Goal: Task Accomplishment & Management: Complete application form

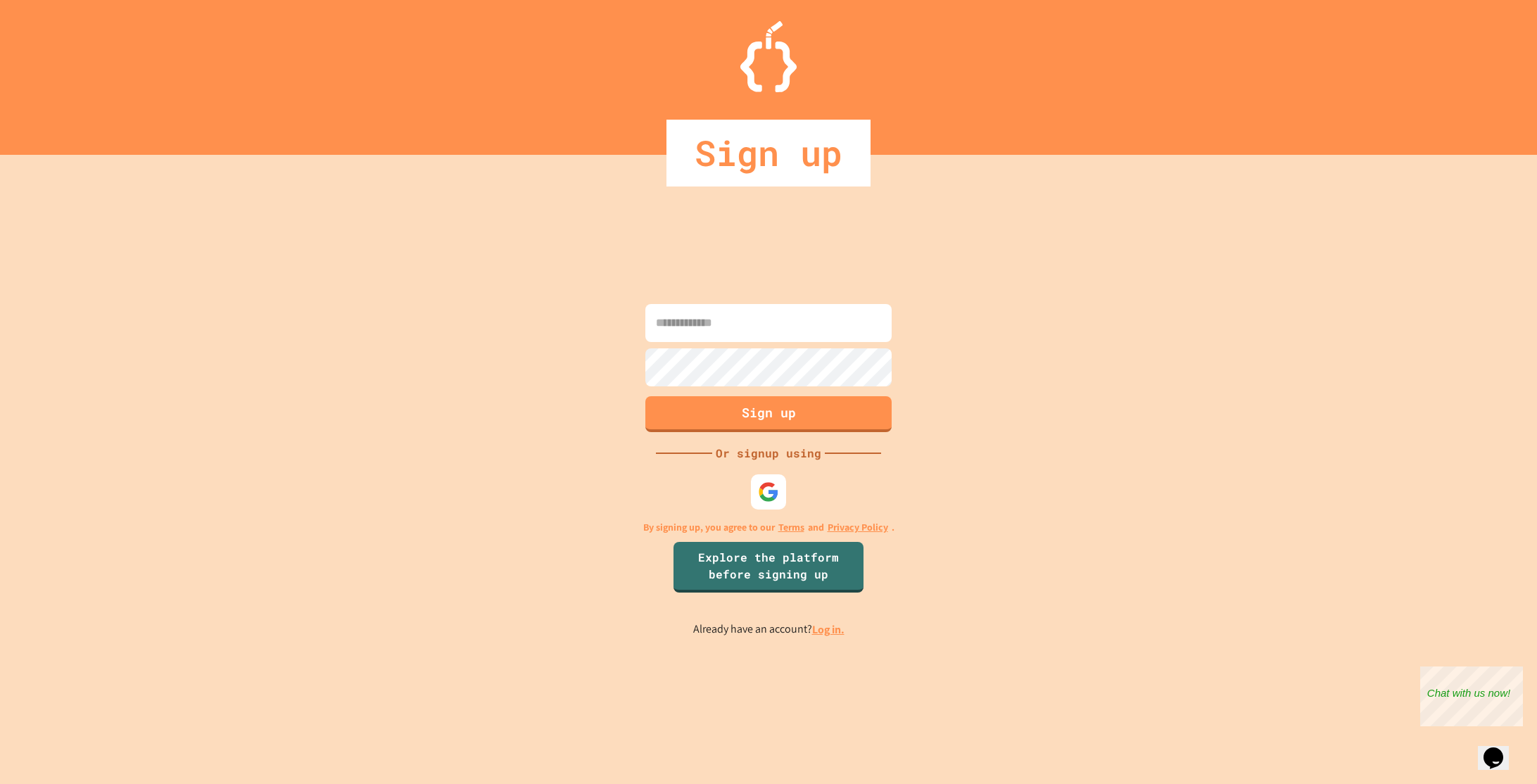
click at [776, 313] on input at bounding box center [768, 322] width 246 height 38
type input "**********"
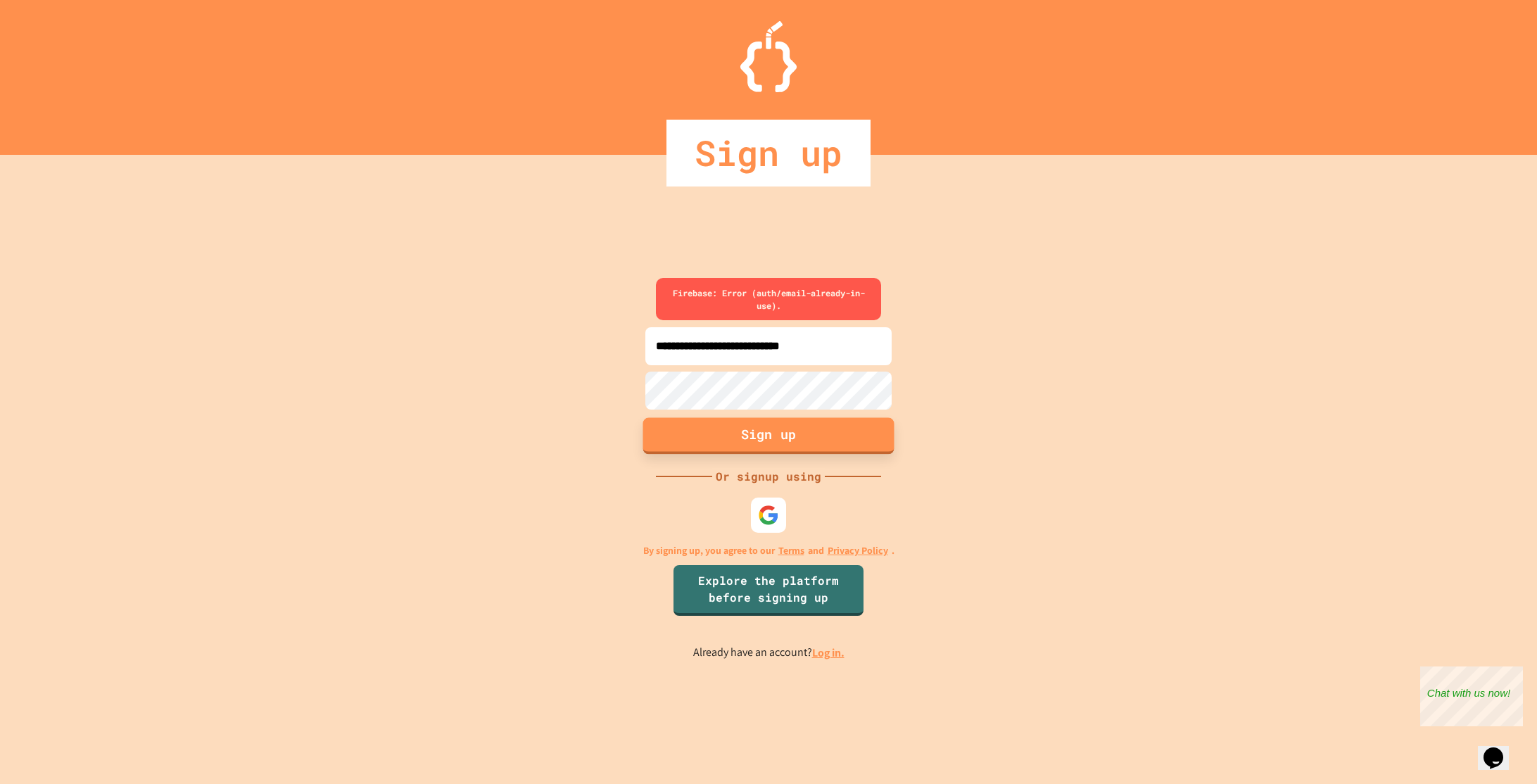
click at [844, 432] on button "Sign up" at bounding box center [768, 435] width 251 height 36
